Goal: Navigation & Orientation: Understand site structure

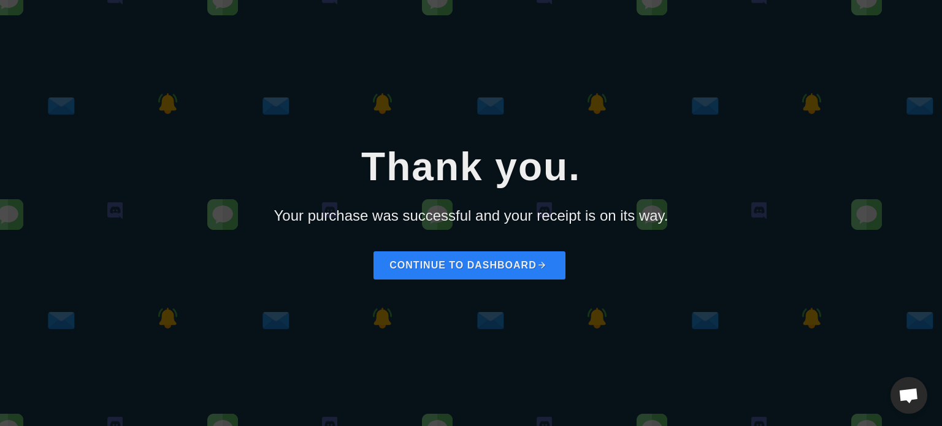
click at [483, 254] on link "Continue to dashboard" at bounding box center [468, 265] width 191 height 28
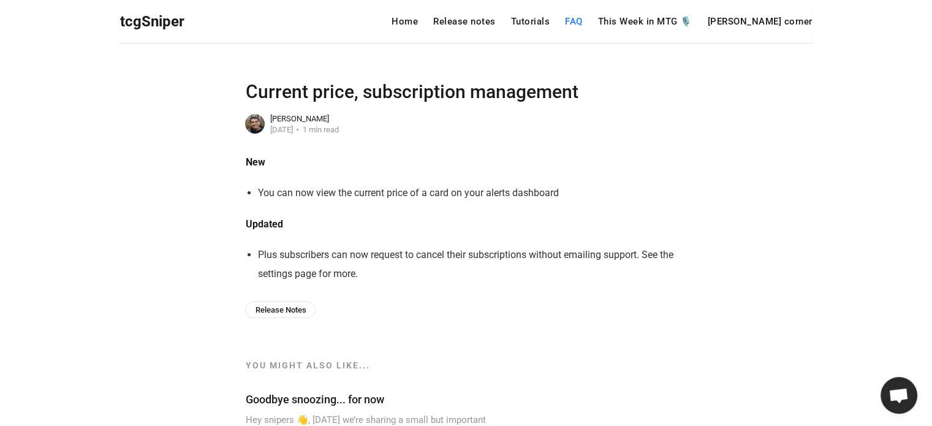
click at [583, 17] on link "FAQ" at bounding box center [574, 21] width 18 height 9
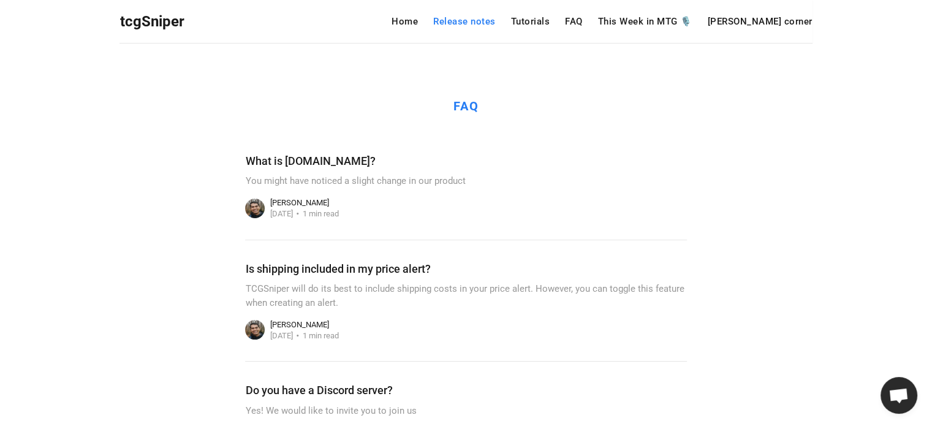
click at [496, 20] on link "Release notes" at bounding box center [464, 21] width 63 height 9
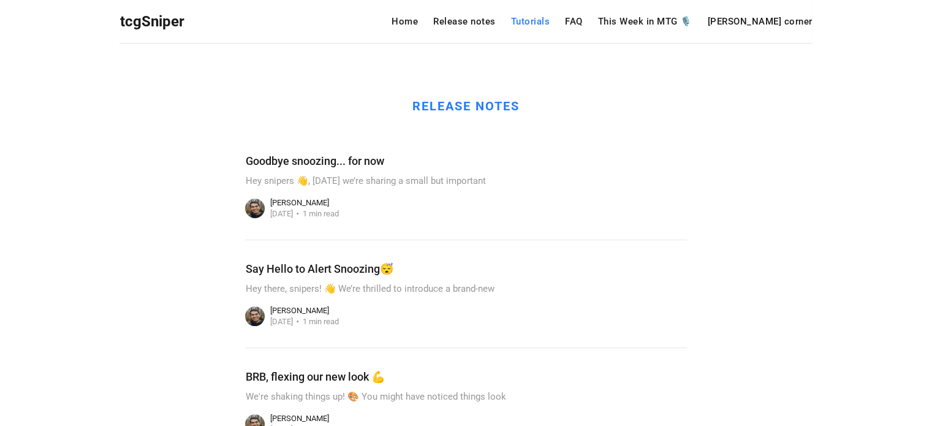
click at [551, 20] on link "Tutorials" at bounding box center [530, 21] width 39 height 9
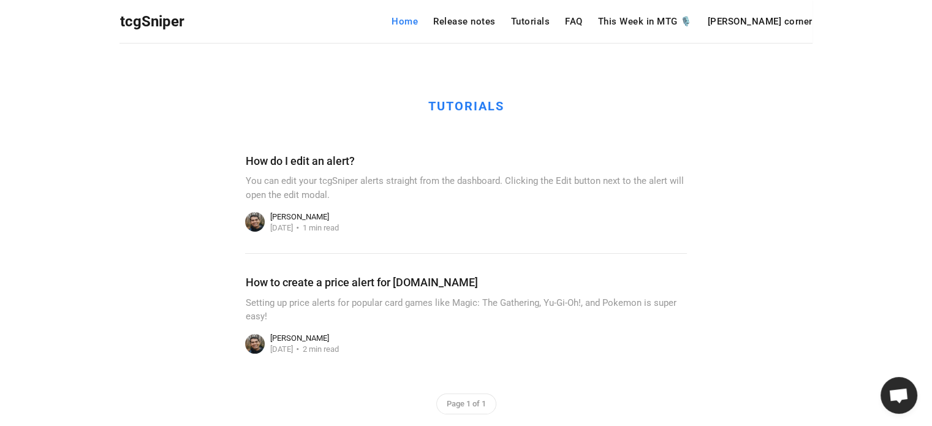
click at [418, 23] on link "Home" at bounding box center [405, 21] width 26 height 9
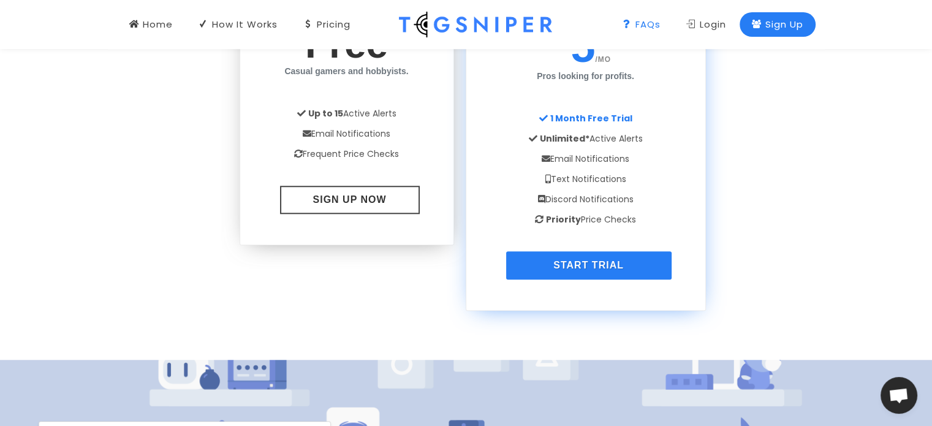
scroll to position [983, 0]
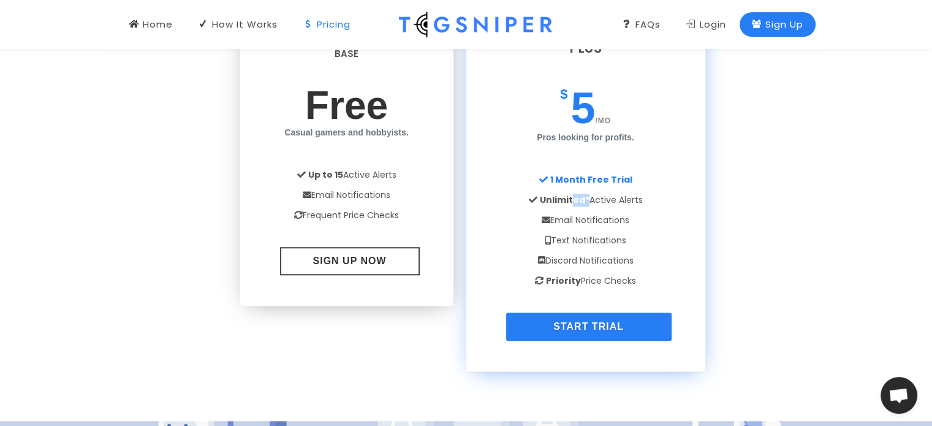
drag, startPoint x: 586, startPoint y: 196, endPoint x: 573, endPoint y: 196, distance: 13.5
click at [573, 196] on strong "Unlimited*" at bounding box center [565, 200] width 50 height 12
click at [587, 278] on li "Priority Price Checks" at bounding box center [586, 281] width 202 height 20
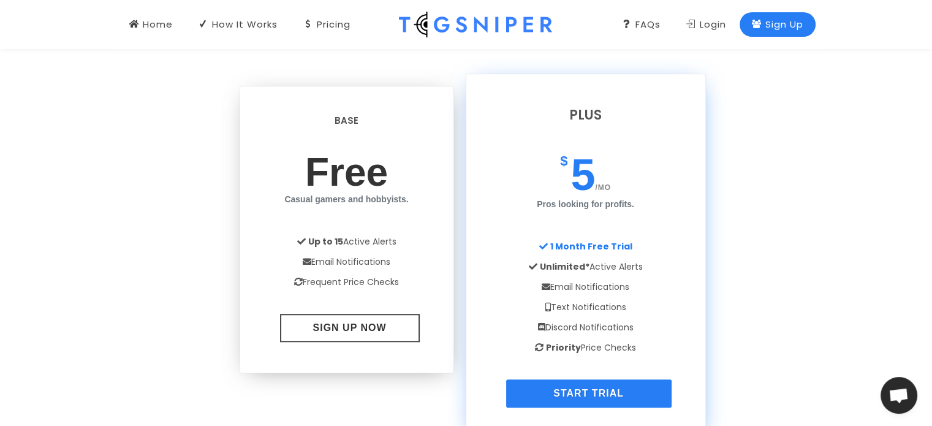
scroll to position [1032, 0]
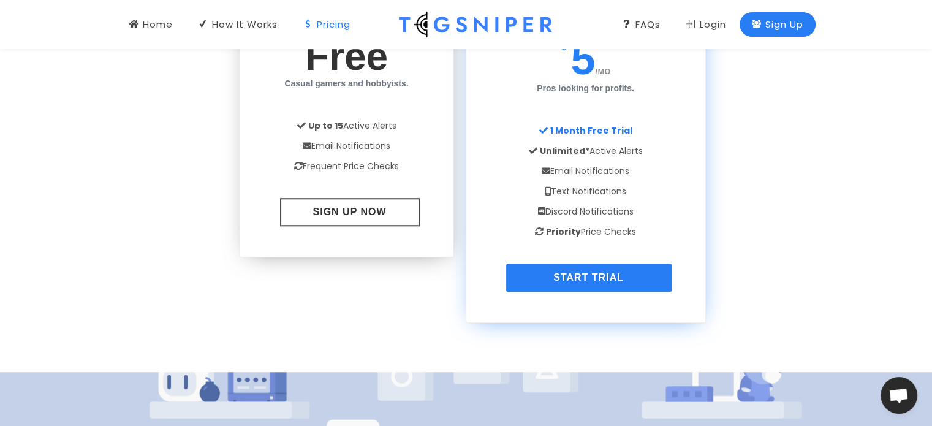
click at [595, 154] on li "Unlimited* Active Alerts" at bounding box center [586, 151] width 202 height 20
click at [580, 156] on strong "Unlimited*" at bounding box center [565, 151] width 50 height 12
click at [570, 150] on strong "Unlimited*" at bounding box center [565, 151] width 50 height 12
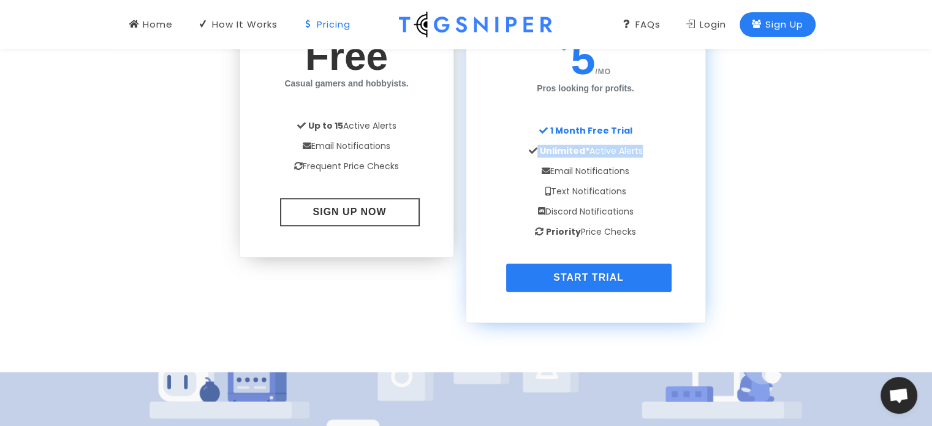
click at [570, 150] on strong "Unlimited*" at bounding box center [565, 151] width 50 height 12
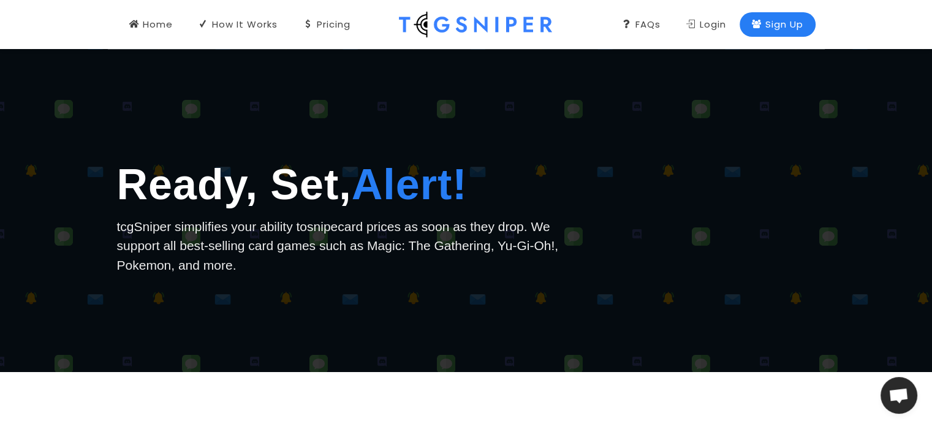
scroll to position [0, 0]
